Goal: Task Accomplishment & Management: Manage account settings

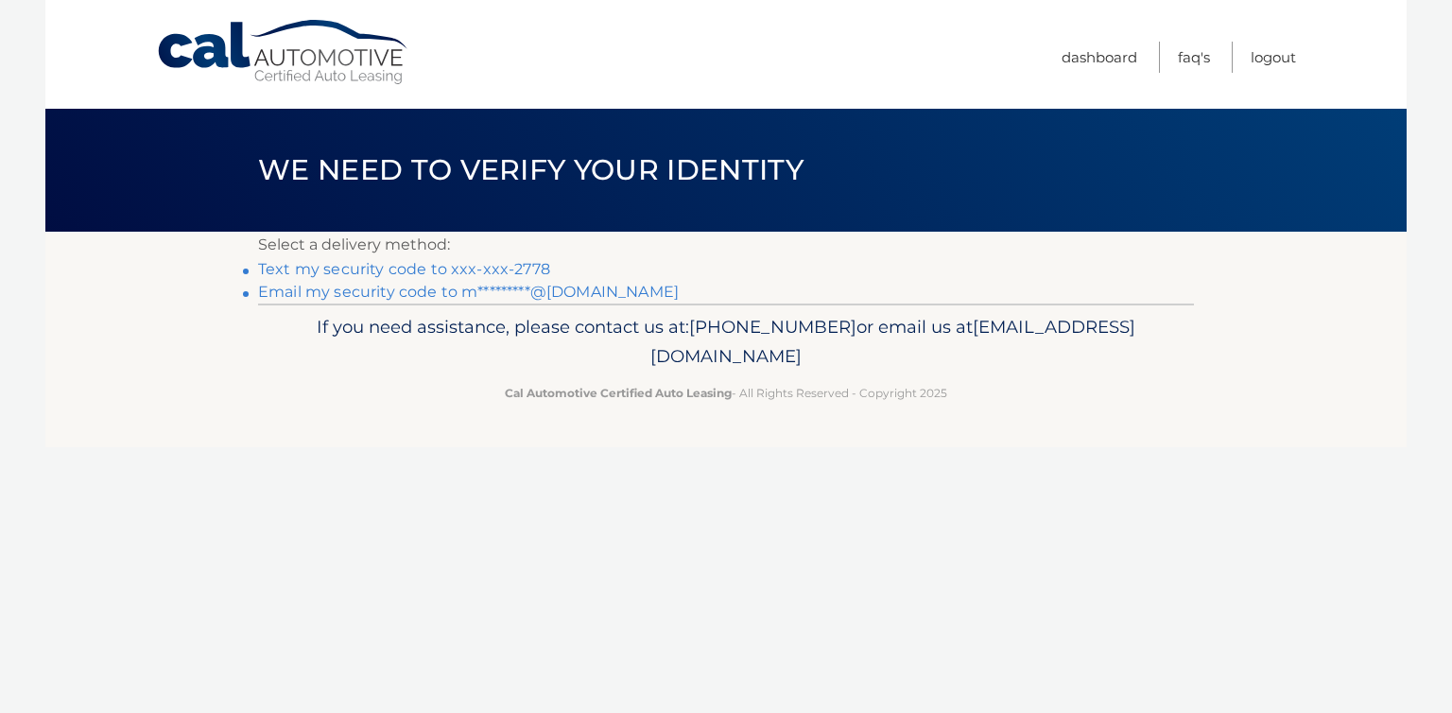
click at [507, 269] on link "Text my security code to xxx-xxx-2778" at bounding box center [404, 269] width 292 height 18
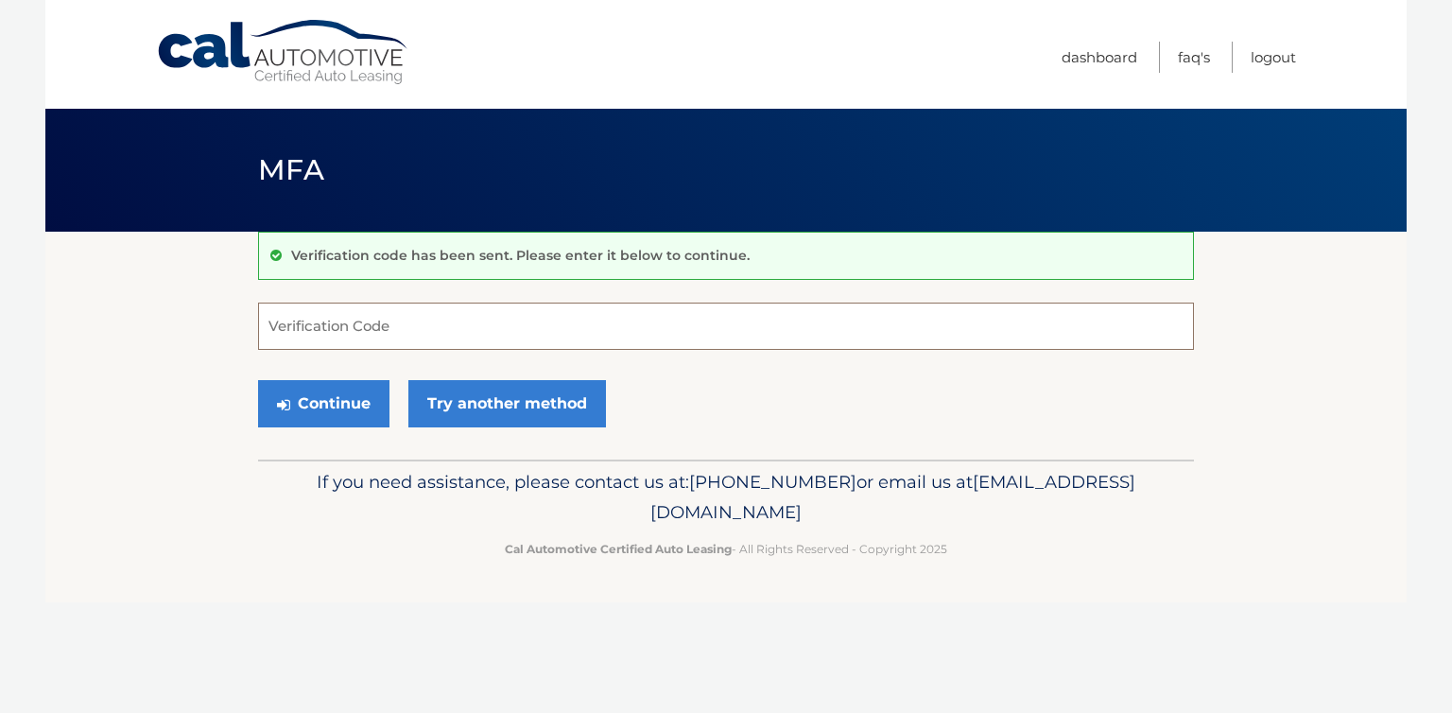
click at [508, 338] on input "Verification Code" at bounding box center [726, 326] width 936 height 47
type input "660927"
click at [319, 399] on button "Continue" at bounding box center [323, 403] width 131 height 47
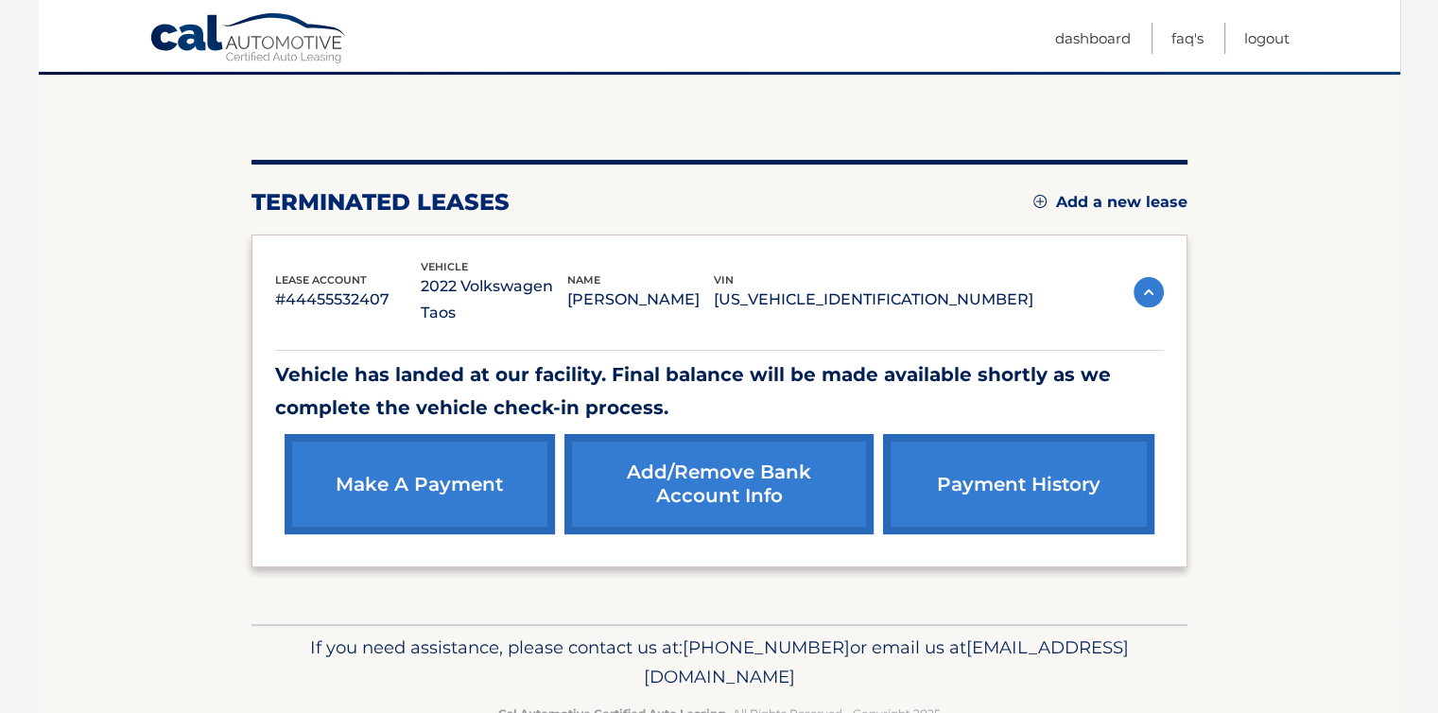
scroll to position [182, 0]
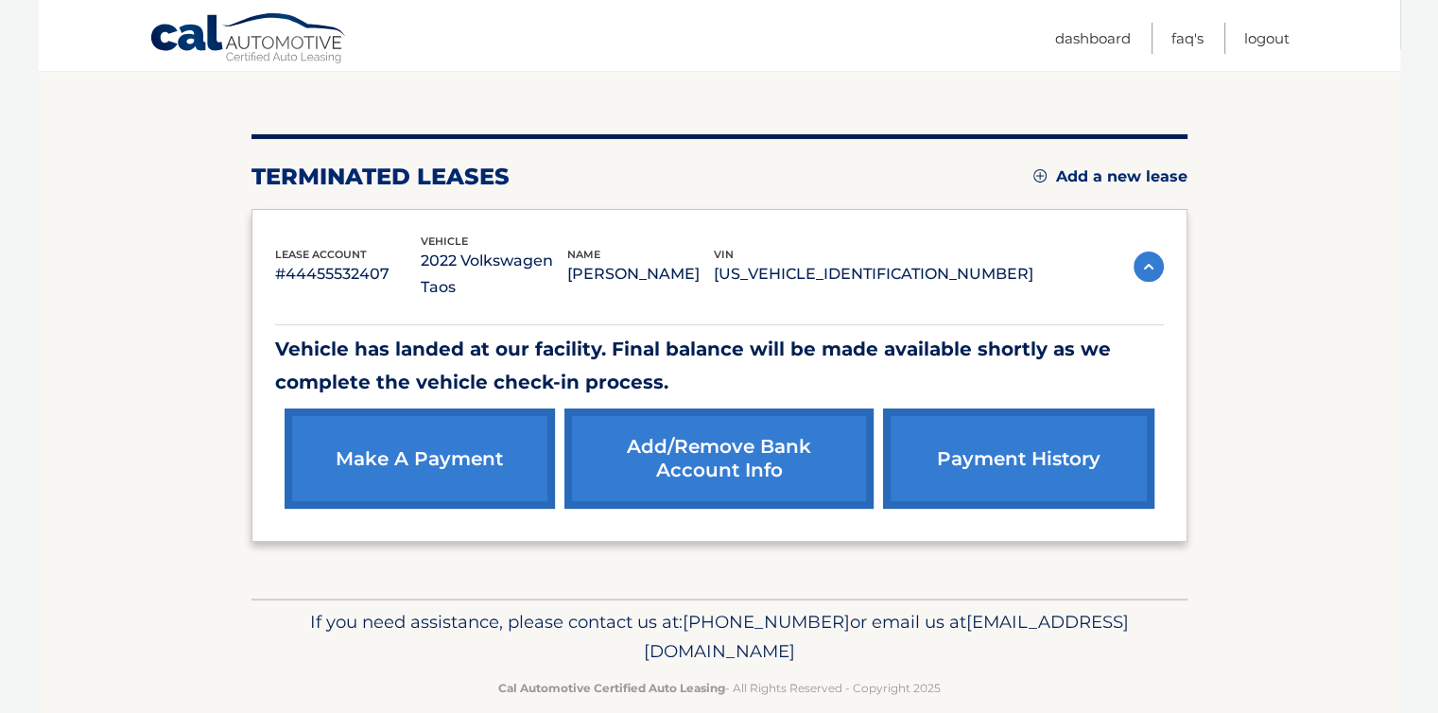
click at [428, 421] on link "make a payment" at bounding box center [420, 458] width 270 height 100
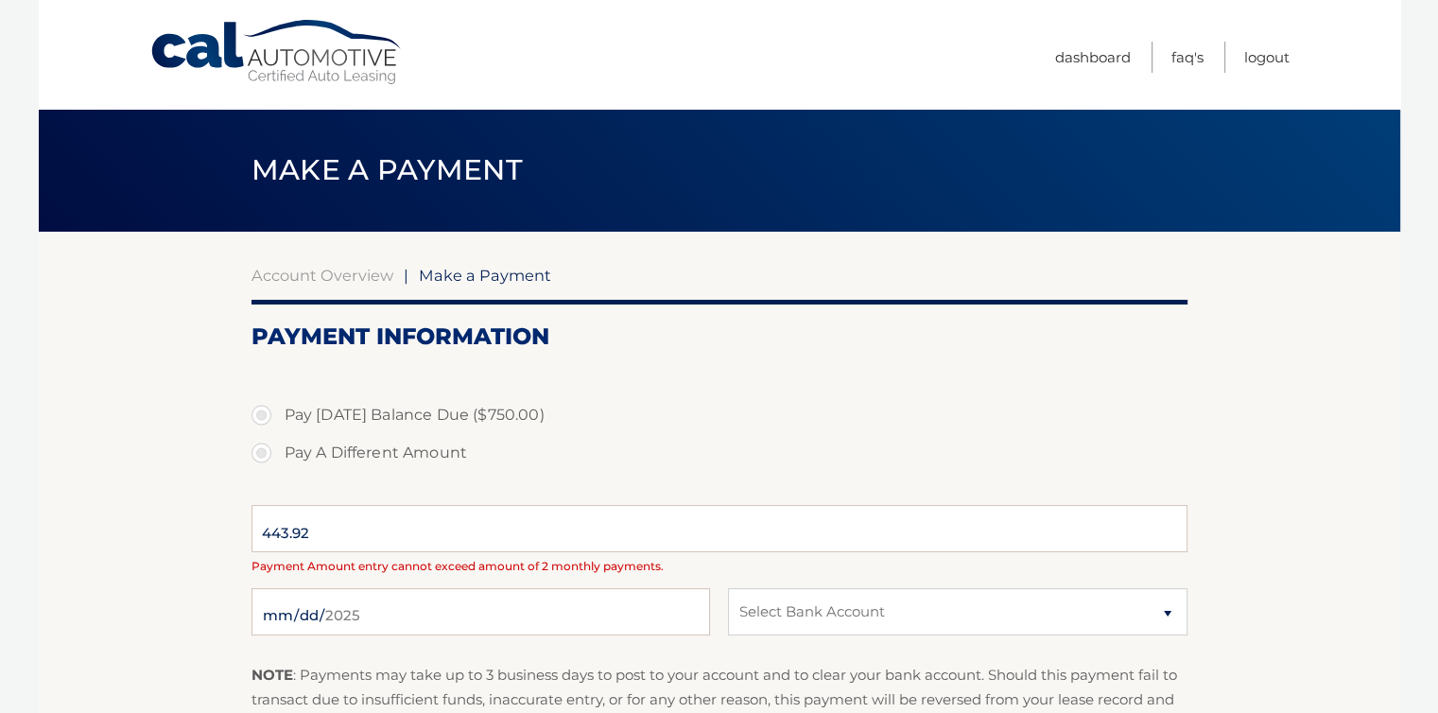
select select "OTA2ZjhlYzEtZmE5Yi00Y2Y5LWE1ZjMtODM0MzJhMjA4Y2Nm"
